Goal: Information Seeking & Learning: Compare options

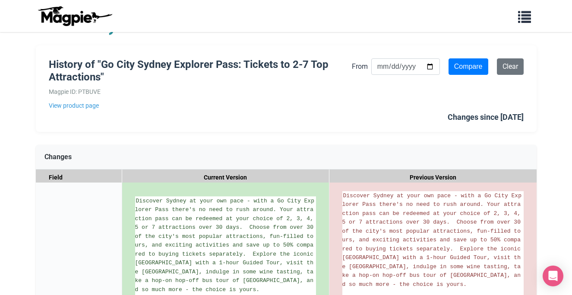
scroll to position [27, 0]
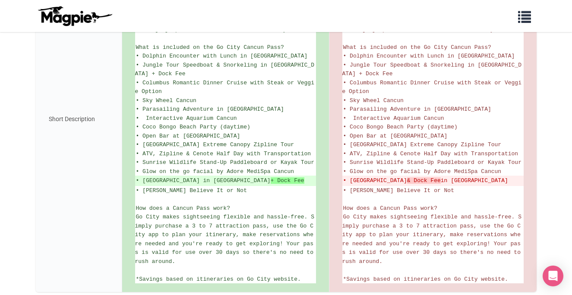
scroll to position [305, 0]
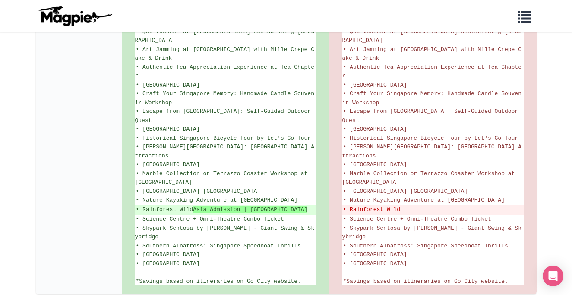
scroll to position [545, 0]
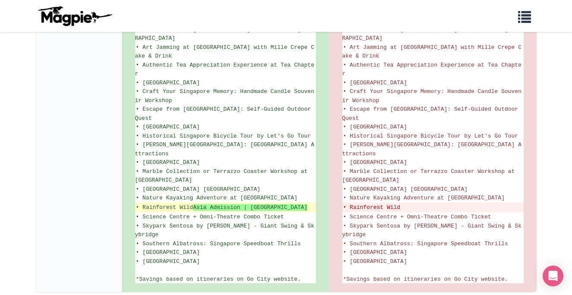
drag, startPoint x: 169, startPoint y: 177, endPoint x: 197, endPoint y: 169, distance: 29.2
click at [197, 203] on ins "• Rainforest Wild Asia Admission | [GEOGRAPHIC_DATA]" at bounding box center [225, 207] width 179 height 9
copy strong "Asia Admission | [GEOGRAPHIC_DATA]"
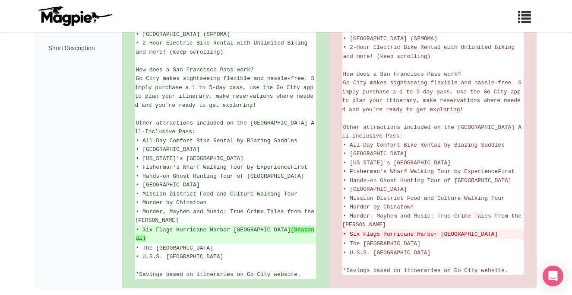
scroll to position [417, 0]
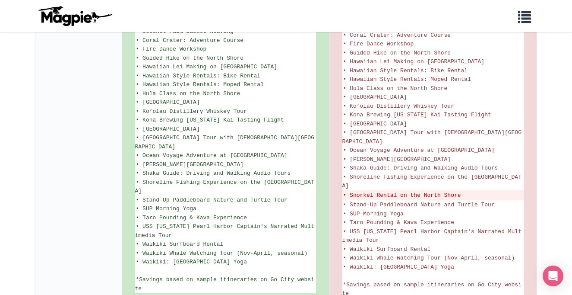
scroll to position [590, 0]
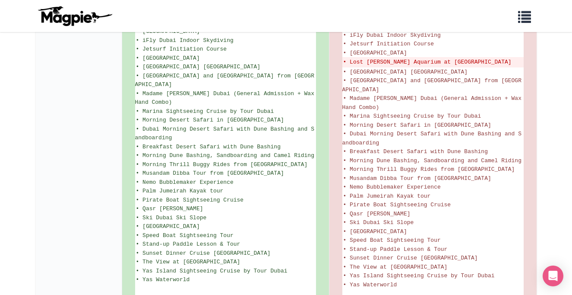
scroll to position [711, 0]
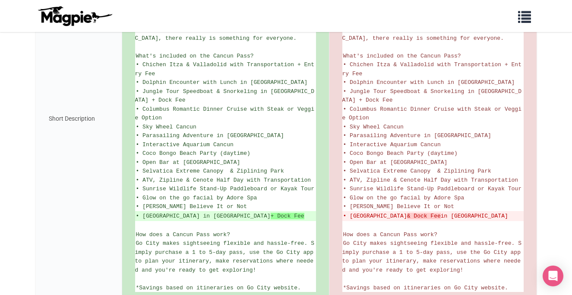
scroll to position [322, 0]
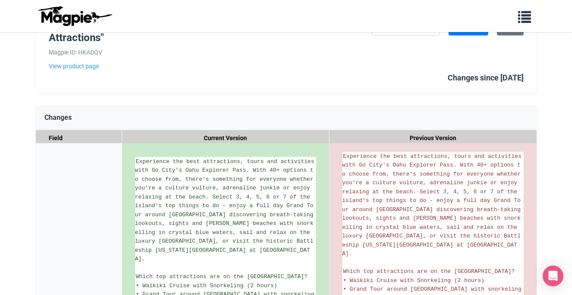
scroll to position [67, 0]
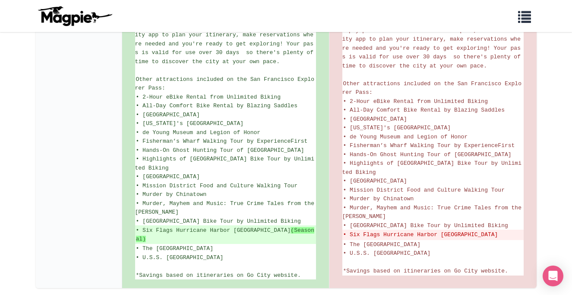
scroll to position [504, 0]
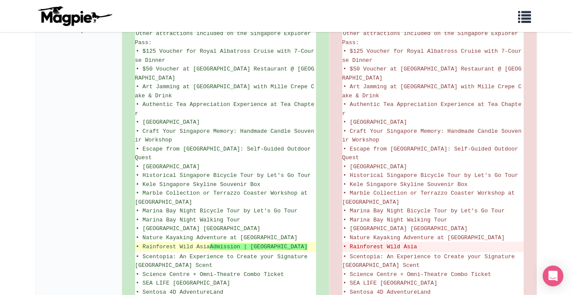
scroll to position [552, 0]
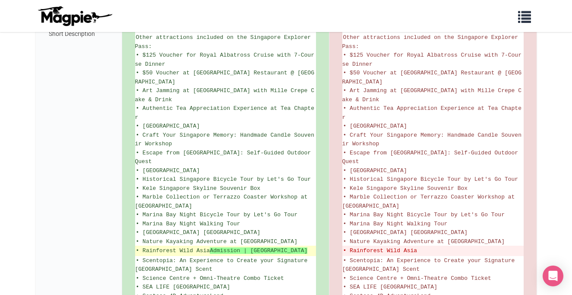
drag, startPoint x: 150, startPoint y: 228, endPoint x: 214, endPoint y: 212, distance: 65.4
click at [214, 245] on li "• Rainforest Wild Asia Admission | [GEOGRAPHIC_DATA]" at bounding box center [225, 250] width 181 height 10
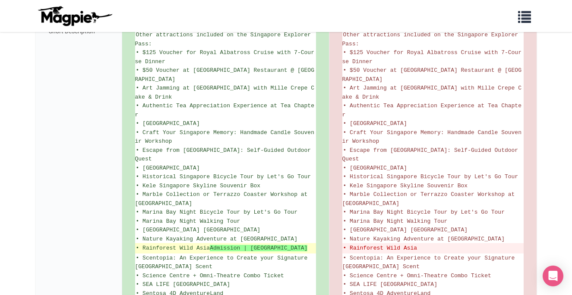
click at [214, 244] on ins "• Rainforest Wild Asia Admission | [GEOGRAPHIC_DATA]" at bounding box center [225, 248] width 179 height 9
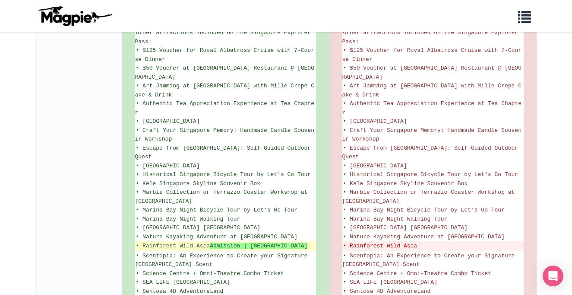
drag, startPoint x: 181, startPoint y: 225, endPoint x: 212, endPoint y: 216, distance: 33.2
click at [212, 241] on ins "• Rainforest Wild Asia Admission | [GEOGRAPHIC_DATA]" at bounding box center [225, 245] width 179 height 9
copy strong "Admission | [GEOGRAPHIC_DATA]"
